Goal: Task Accomplishment & Management: Manage account settings

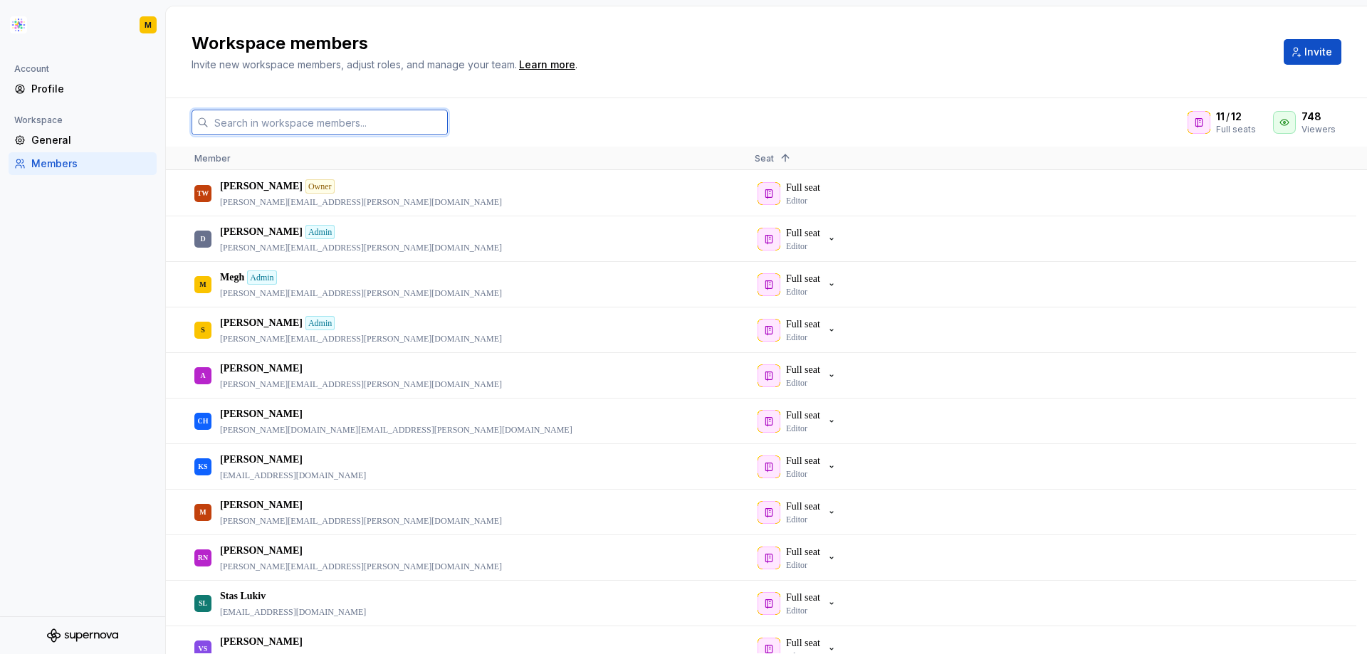
click at [404, 129] on input "text" at bounding box center [328, 123] width 239 height 26
paste input "[PERSON_NAME][EMAIL_ADDRESS][PERSON_NAME][DOMAIN_NAME]"
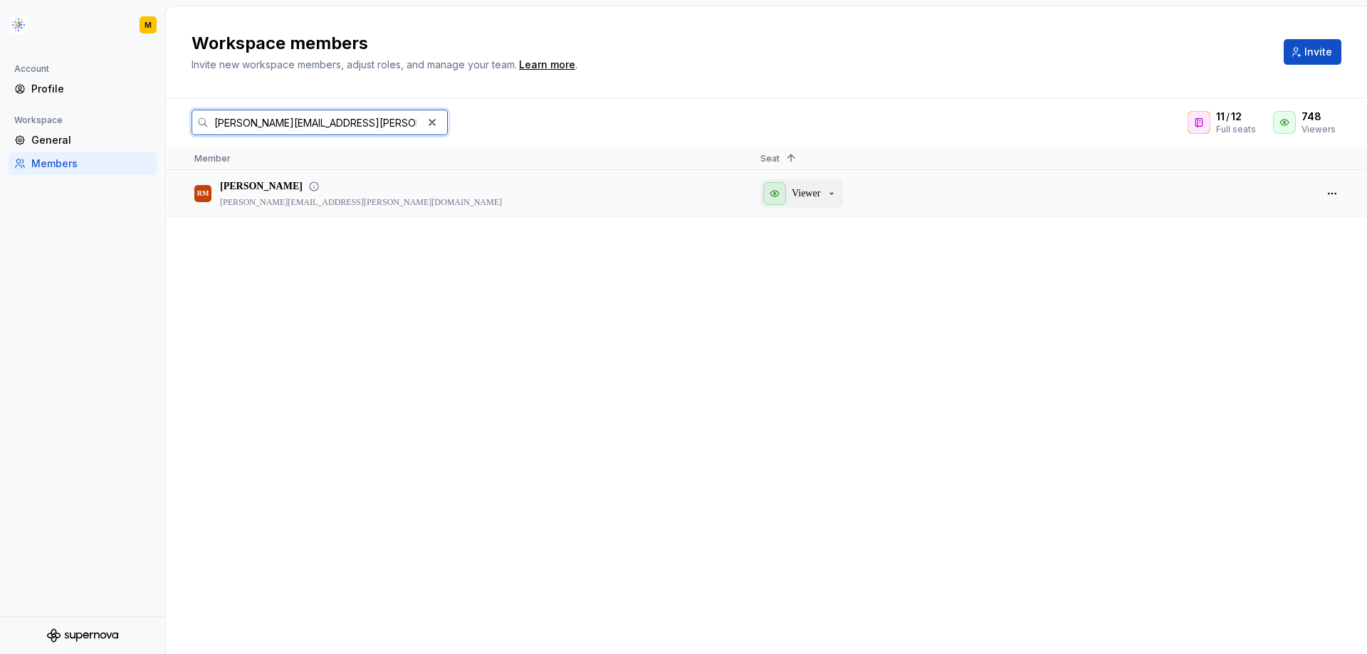
type input "[PERSON_NAME][EMAIL_ADDRESS][PERSON_NAME][DOMAIN_NAME]"
click at [825, 194] on div "Viewer" at bounding box center [800, 193] width 74 height 23
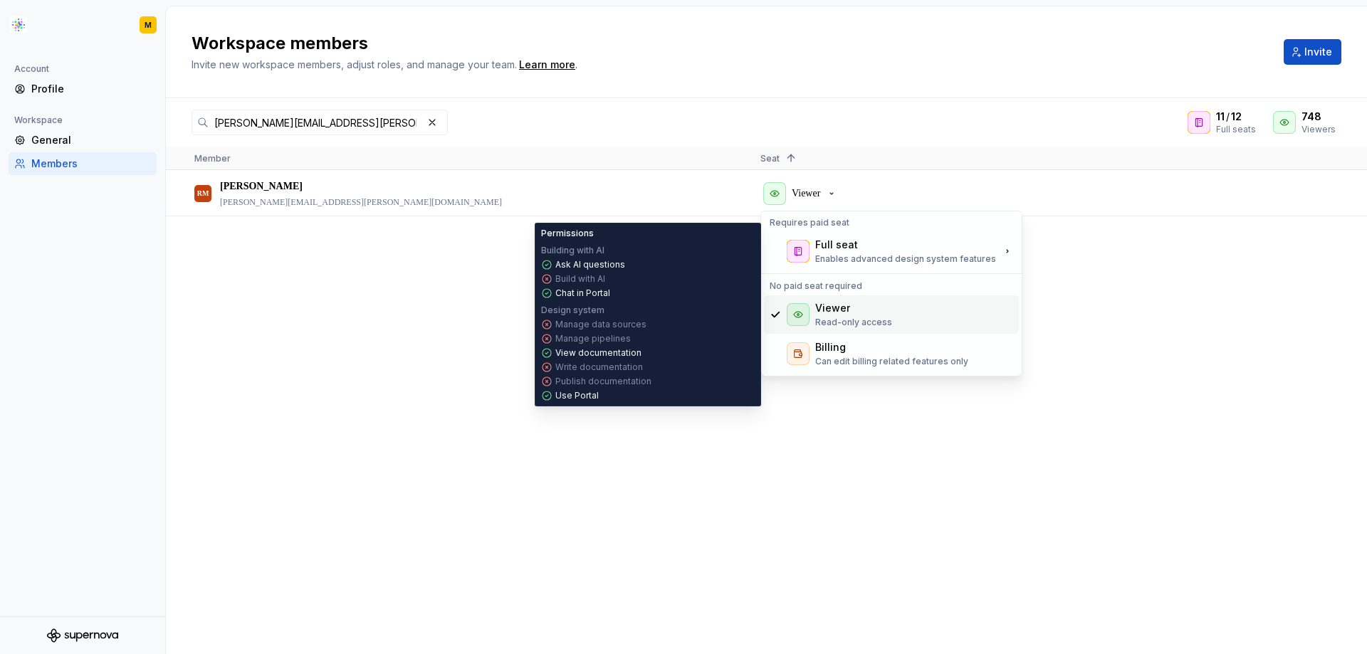
click at [863, 315] on div "Viewer Read-only access" at bounding box center [853, 314] width 77 height 27
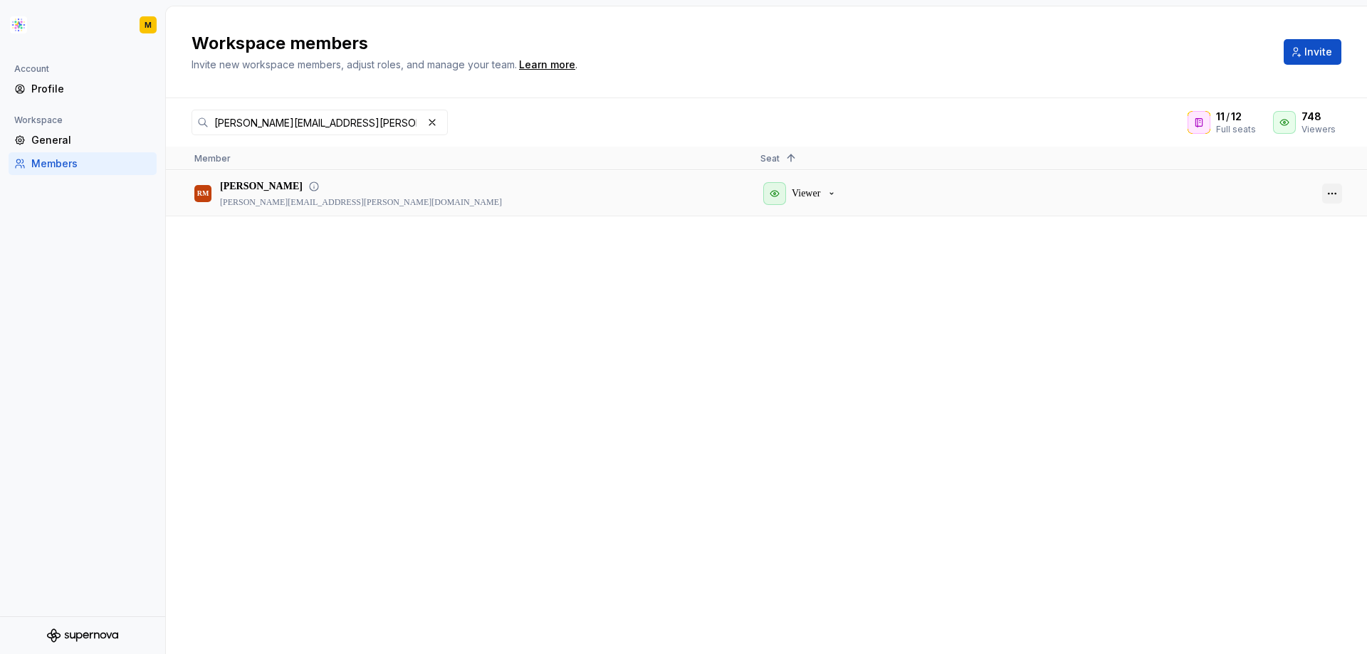
click at [1326, 192] on button "button" at bounding box center [1332, 194] width 20 height 20
click at [1256, 242] on span "Remove from workspace" at bounding box center [1281, 241] width 117 height 26
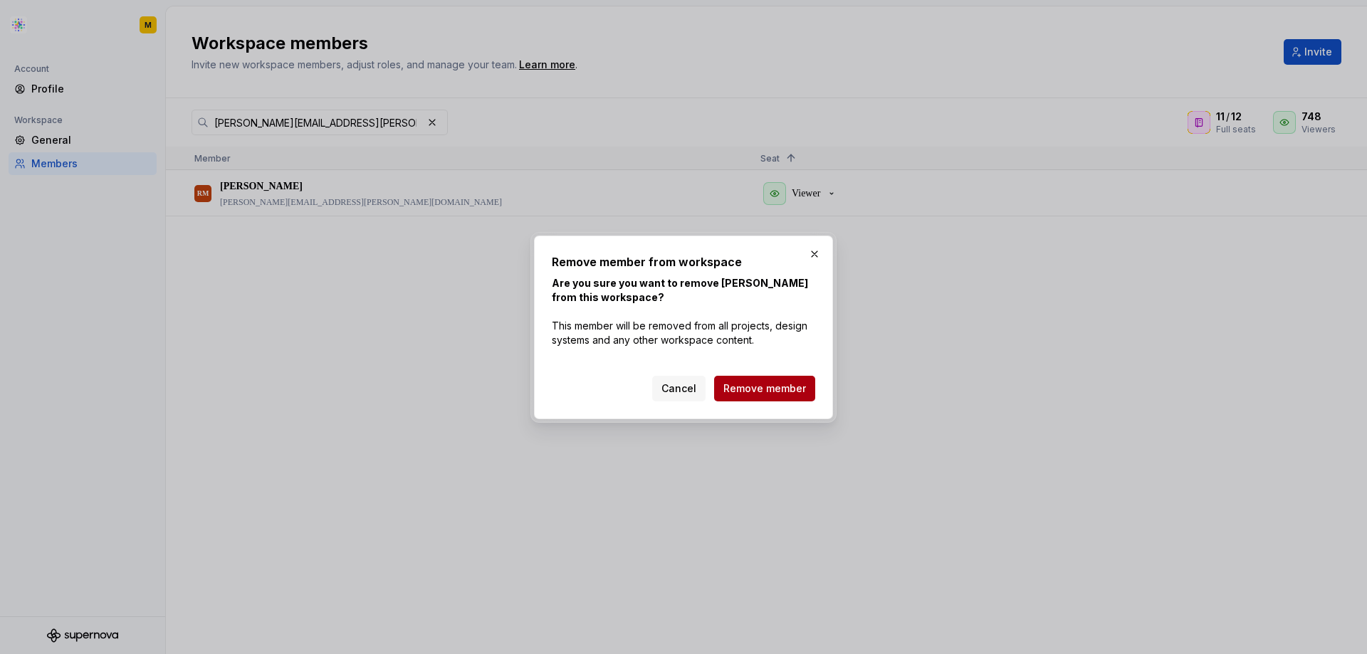
click at [762, 390] on span "Remove member" at bounding box center [764, 389] width 83 height 14
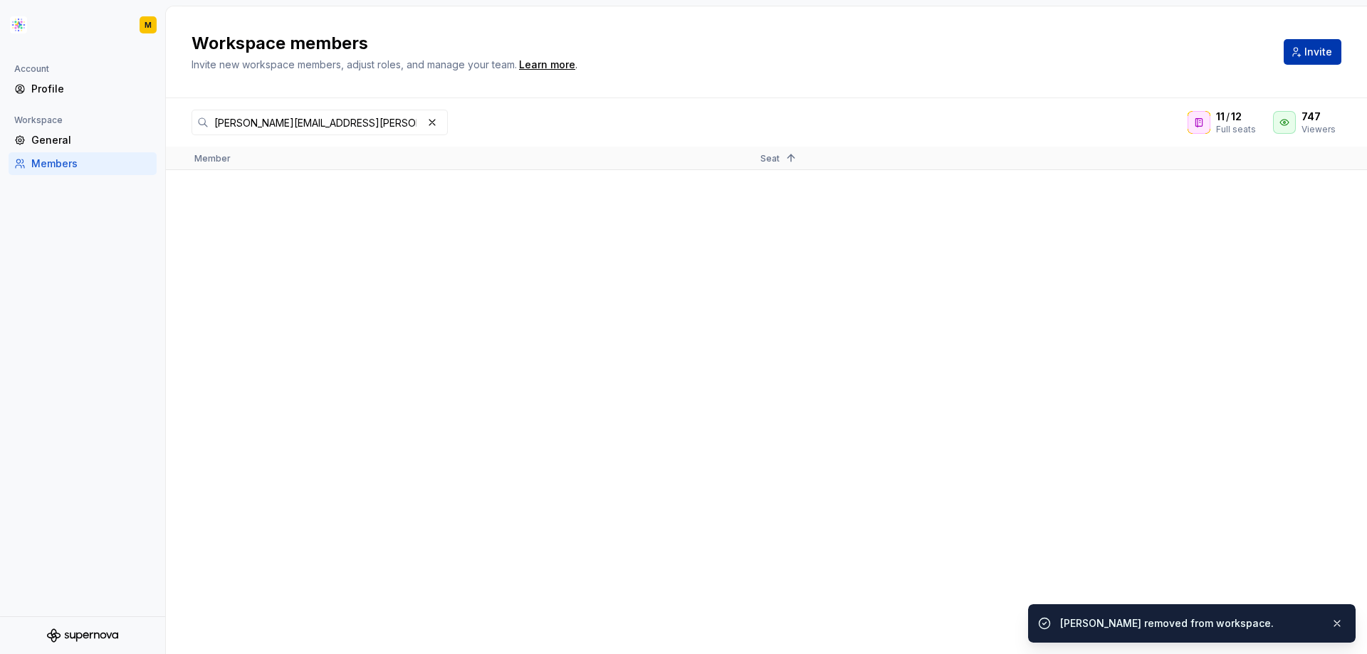
click at [1319, 53] on span "Invite" at bounding box center [1318, 52] width 28 height 14
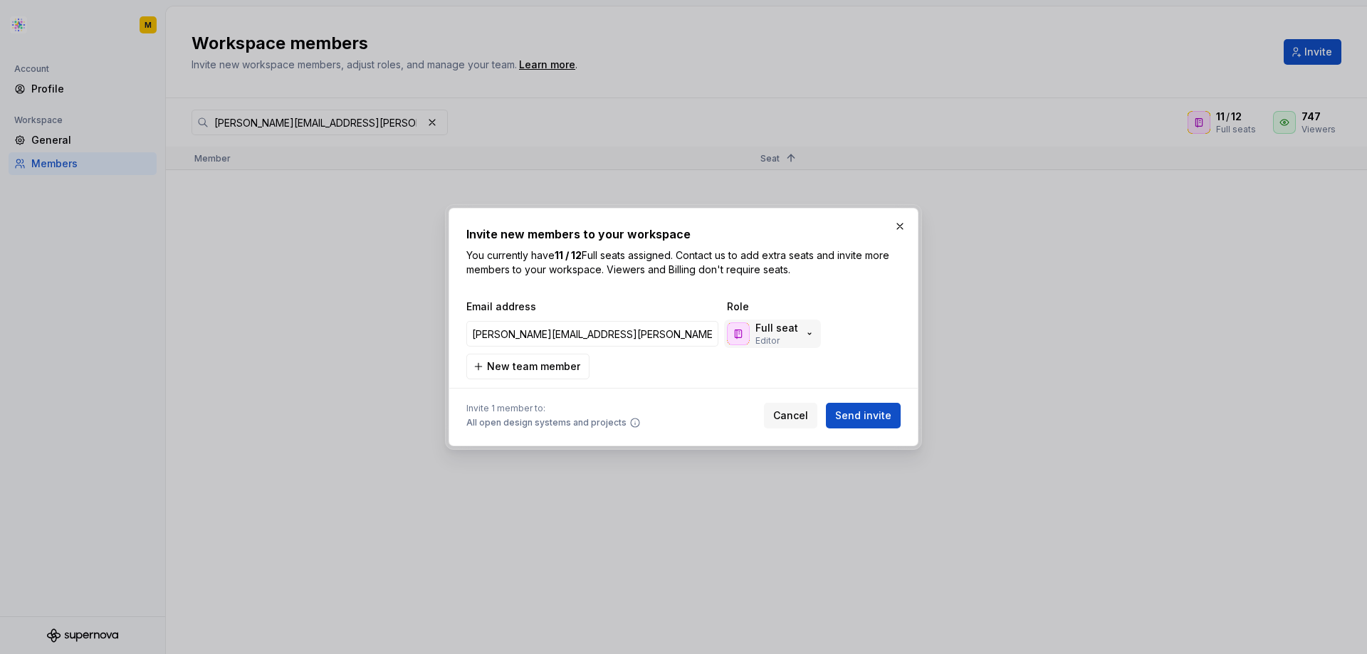
click at [779, 329] on p "Full seat" at bounding box center [776, 328] width 43 height 14
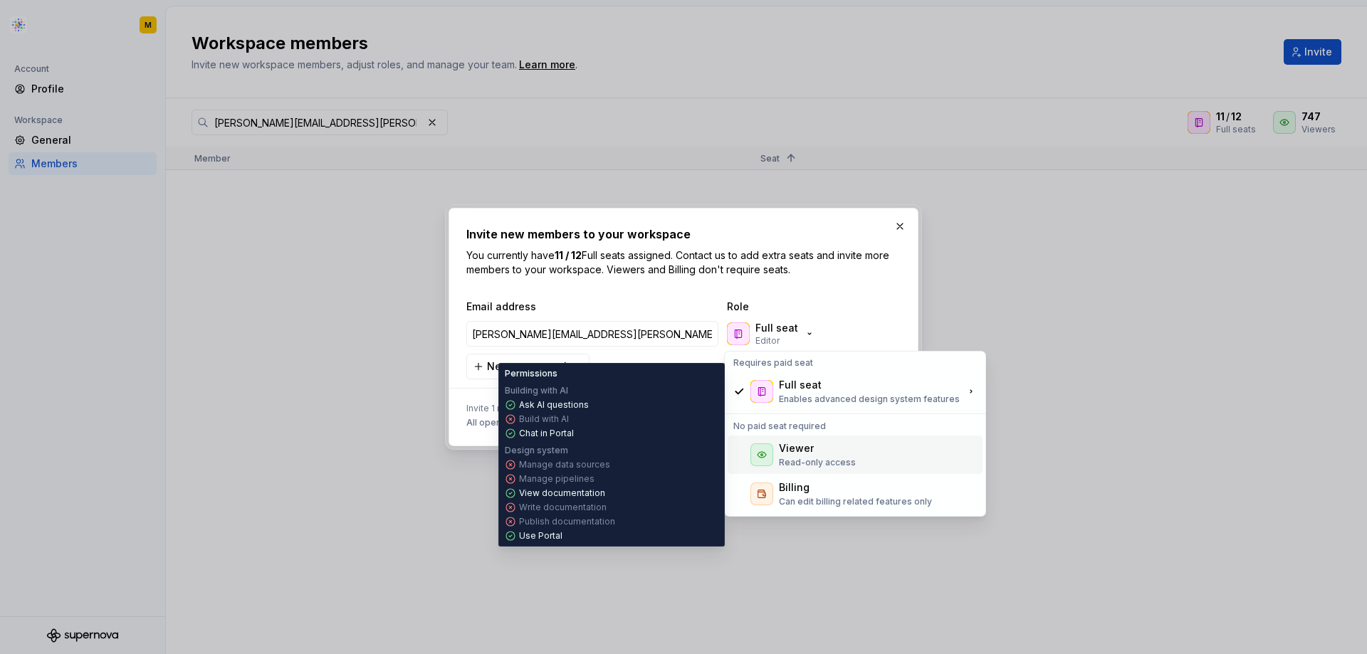
click at [814, 457] on p "Read-only access" at bounding box center [817, 462] width 77 height 11
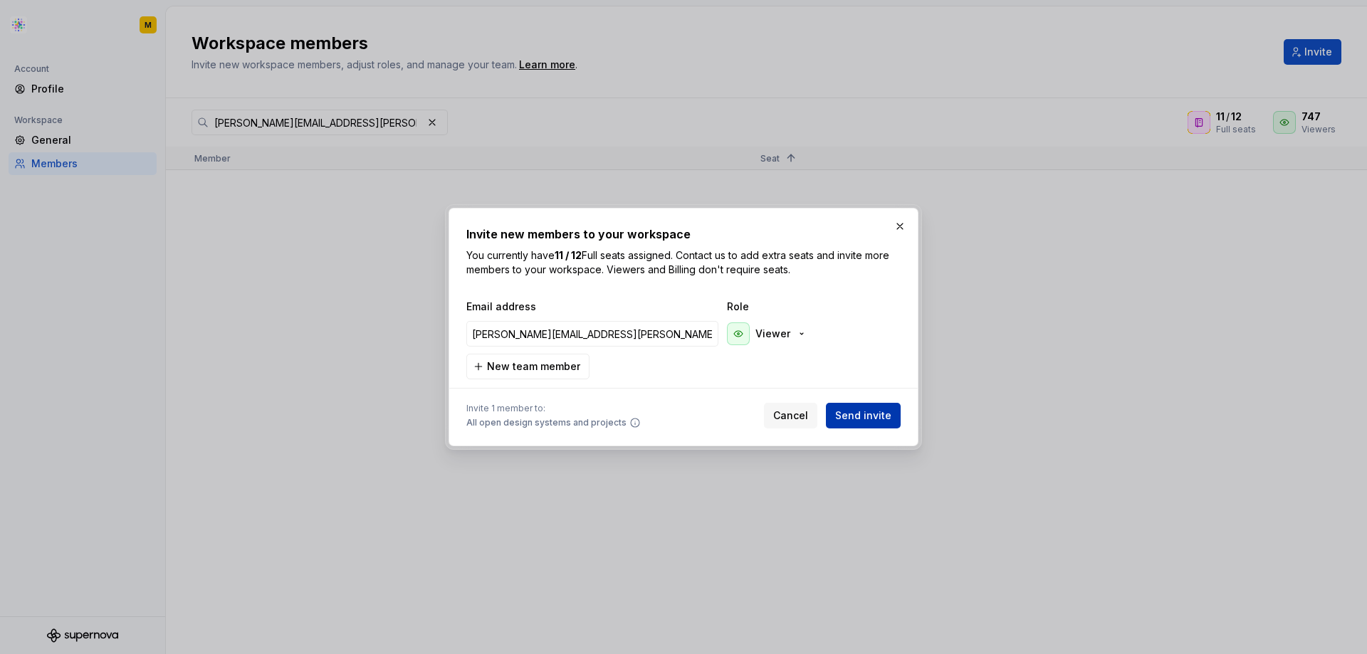
click at [876, 413] on span "Send invite" at bounding box center [863, 416] width 56 height 14
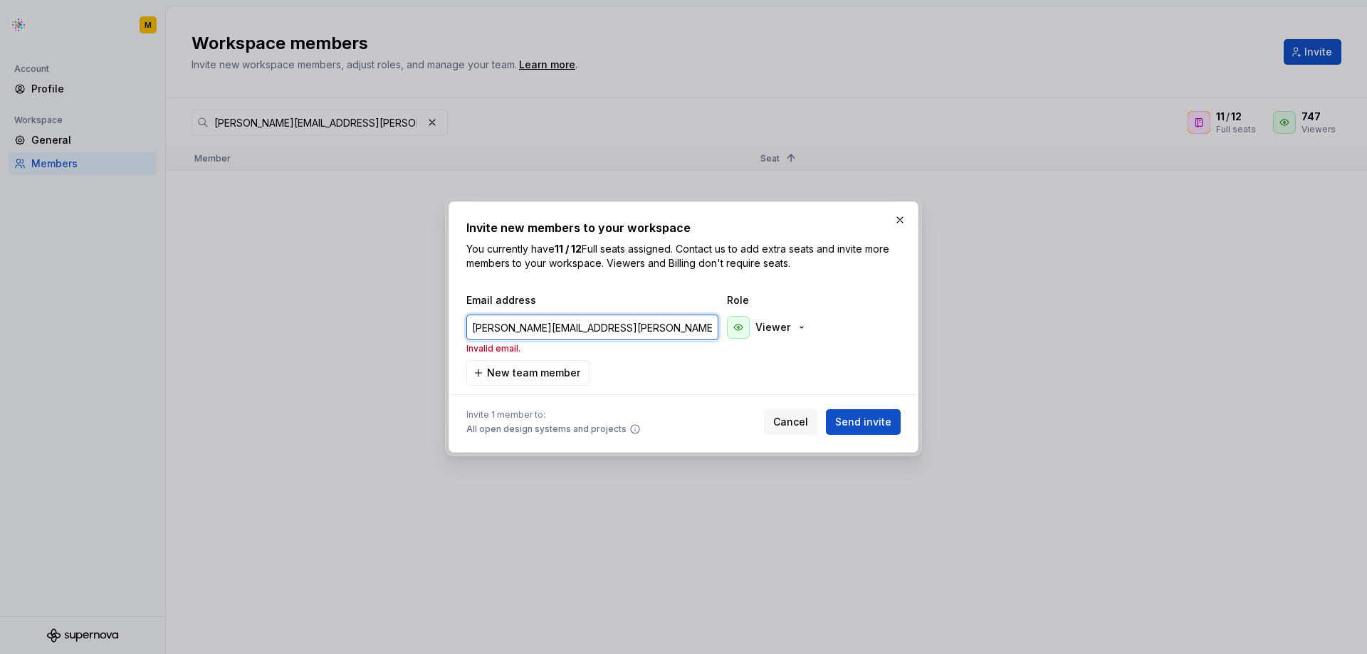
drag, startPoint x: 676, startPoint y: 330, endPoint x: 455, endPoint y: 330, distance: 221.4
click at [455, 330] on div "Invite new members to your workspace You currently have 11 / 12 Full seats assi…" at bounding box center [683, 326] width 470 height 251
click at [536, 332] on input "[PERSON_NAME].mis" at bounding box center [592, 328] width 252 height 26
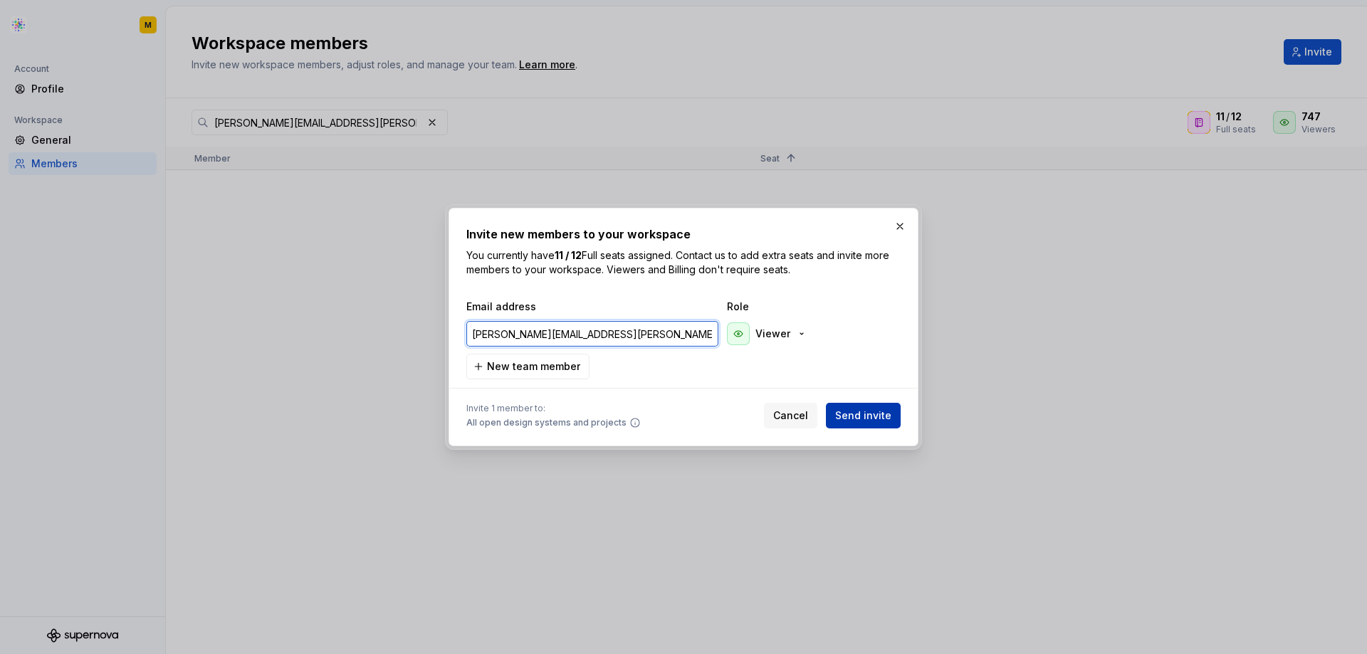
type input "[PERSON_NAME][EMAIL_ADDRESS][PERSON_NAME][DOMAIN_NAME]"
click at [873, 414] on span "Send invite" at bounding box center [863, 416] width 56 height 14
